Goal: Task Accomplishment & Management: Use online tool/utility

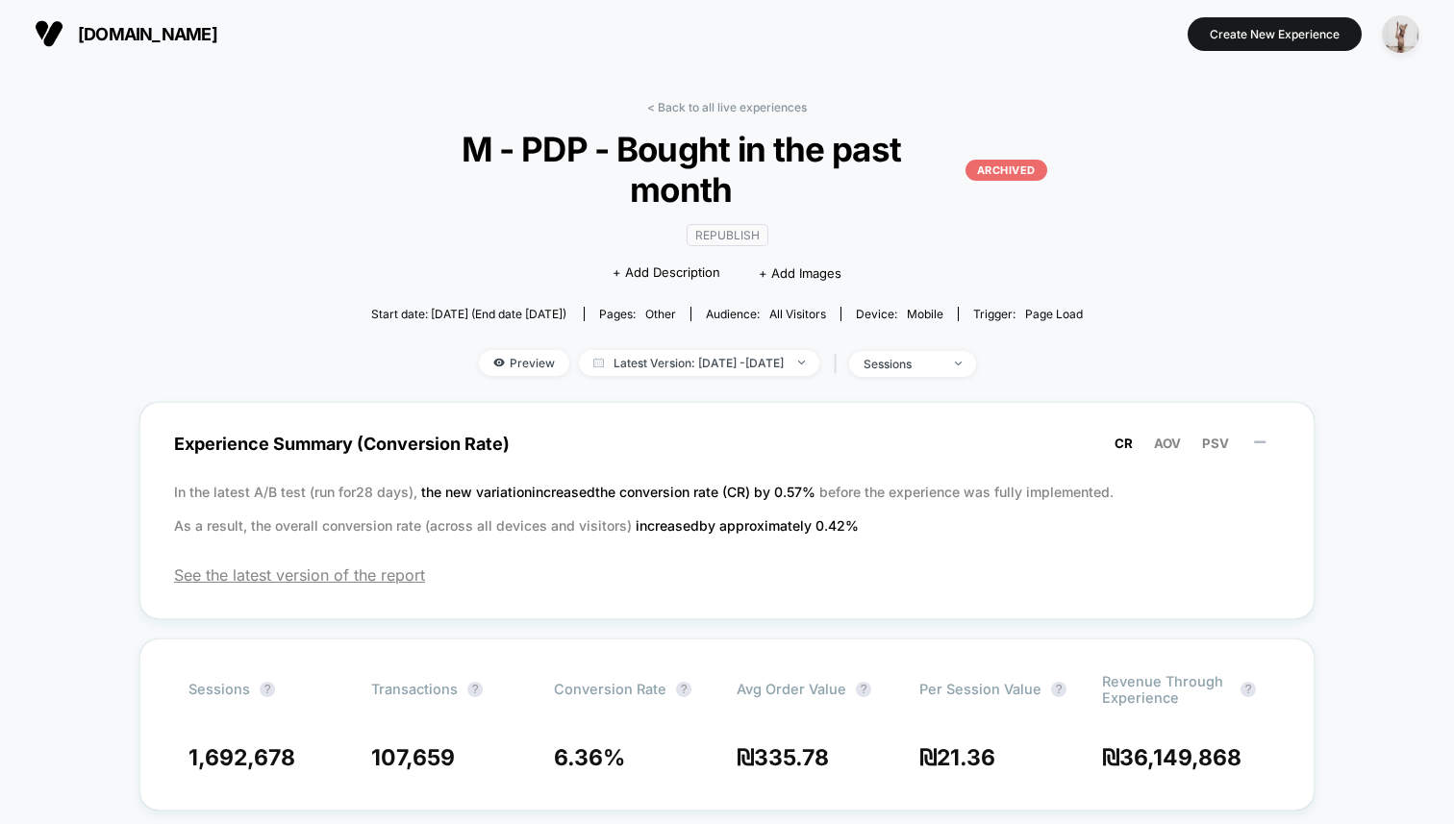
click at [737, 102] on link "< Back to all live experiences" at bounding box center [727, 107] width 160 height 14
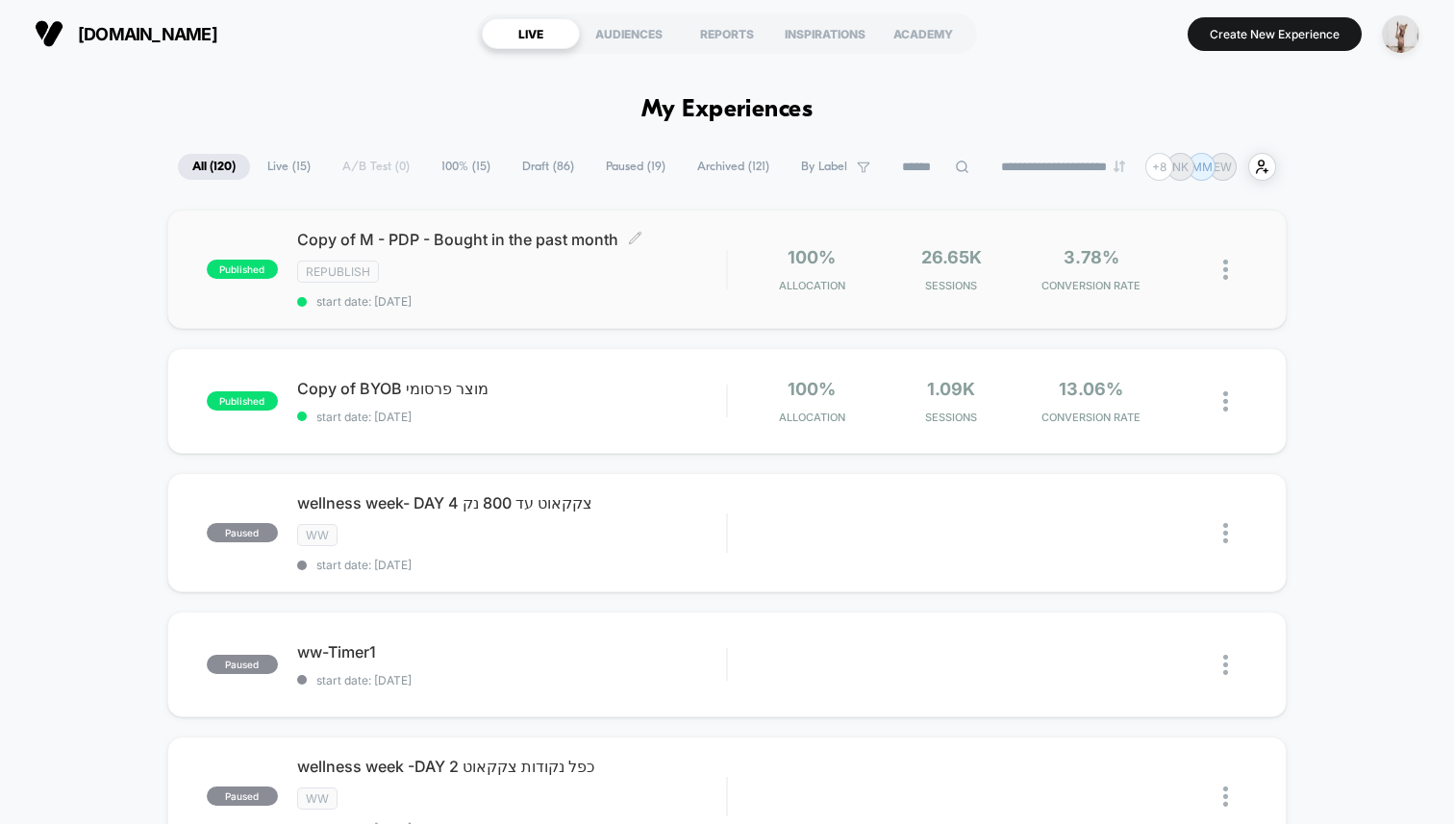
click at [596, 280] on div "Republish" at bounding box center [511, 272] width 429 height 22
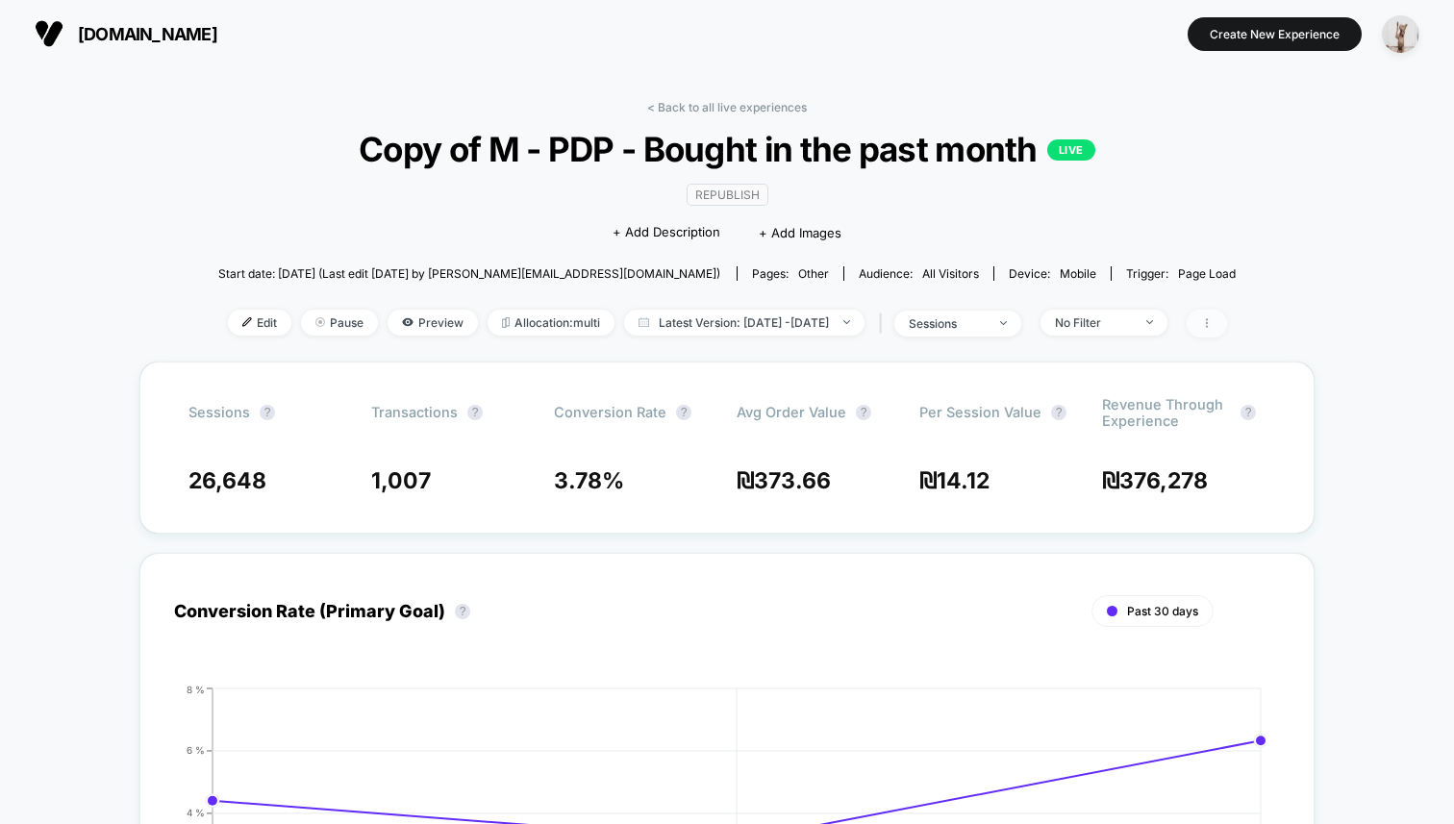
click at [1213, 321] on icon at bounding box center [1207, 323] width 12 height 12
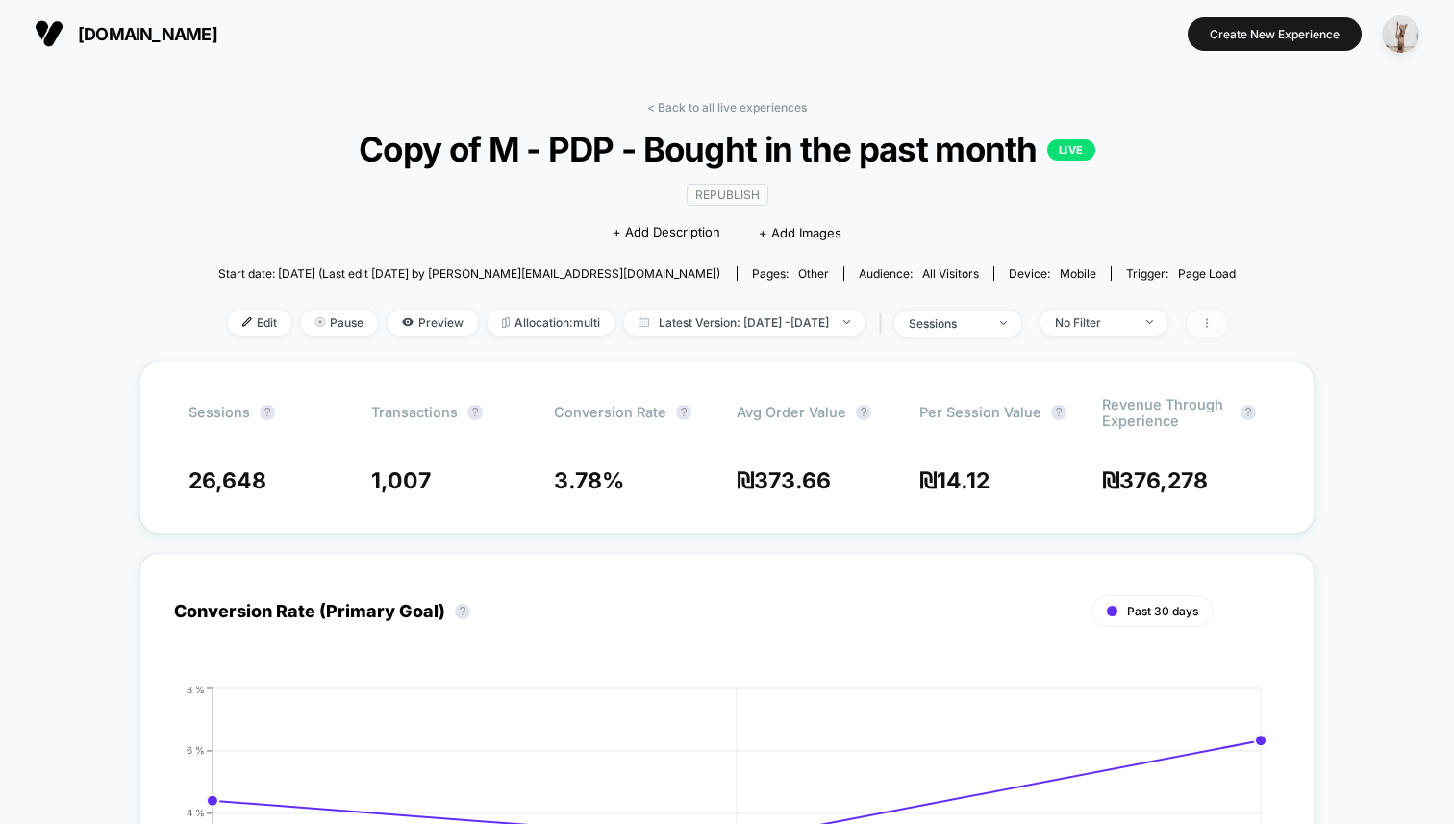
click at [1227, 331] on span at bounding box center [1207, 324] width 40 height 28
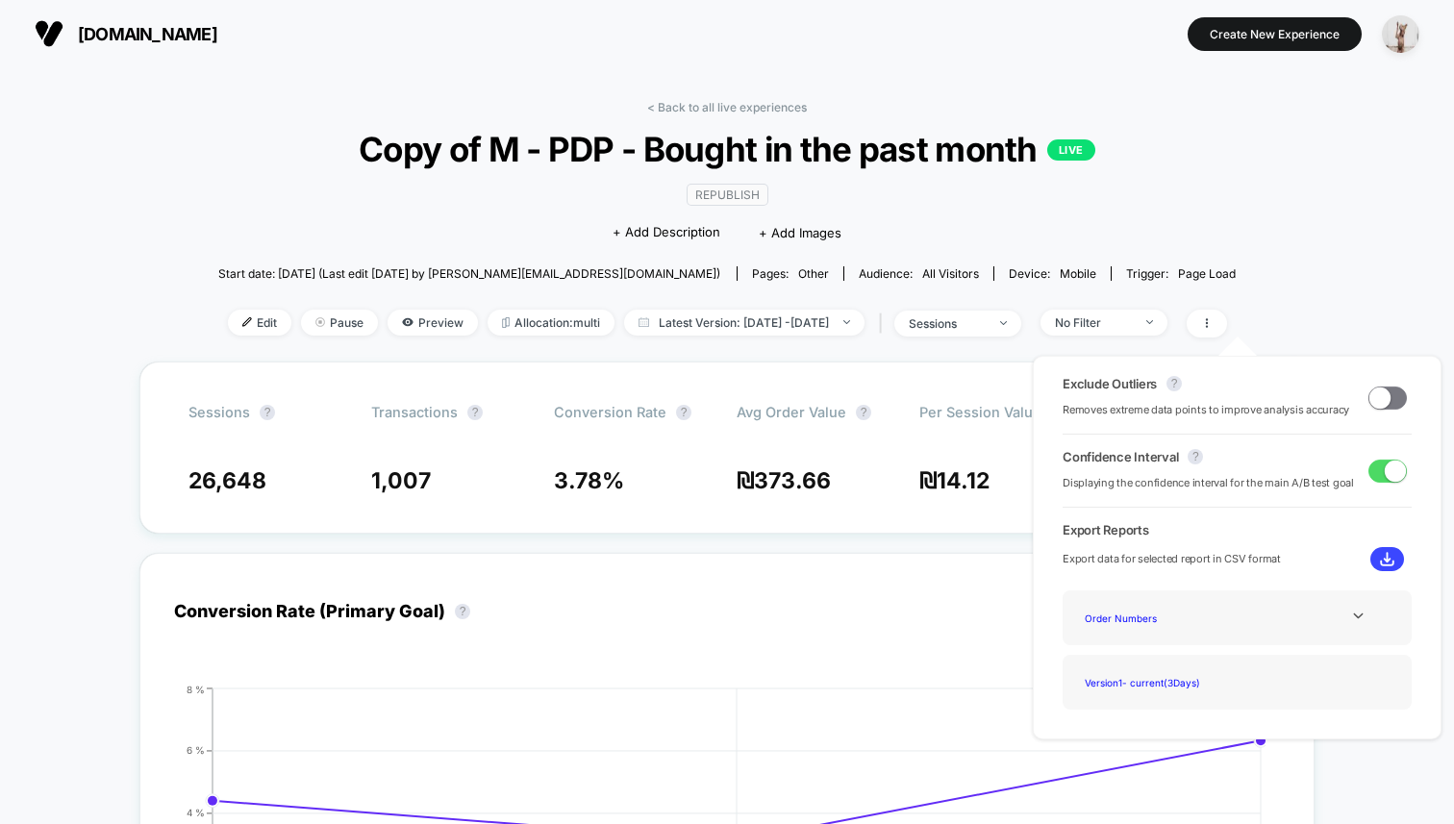
click at [1237, 186] on div "< Back to all live experiences Copy of M - PDP - Bought in the past month LIVE …" at bounding box center [727, 231] width 1018 height 262
